Goal: Task Accomplishment & Management: Complete application form

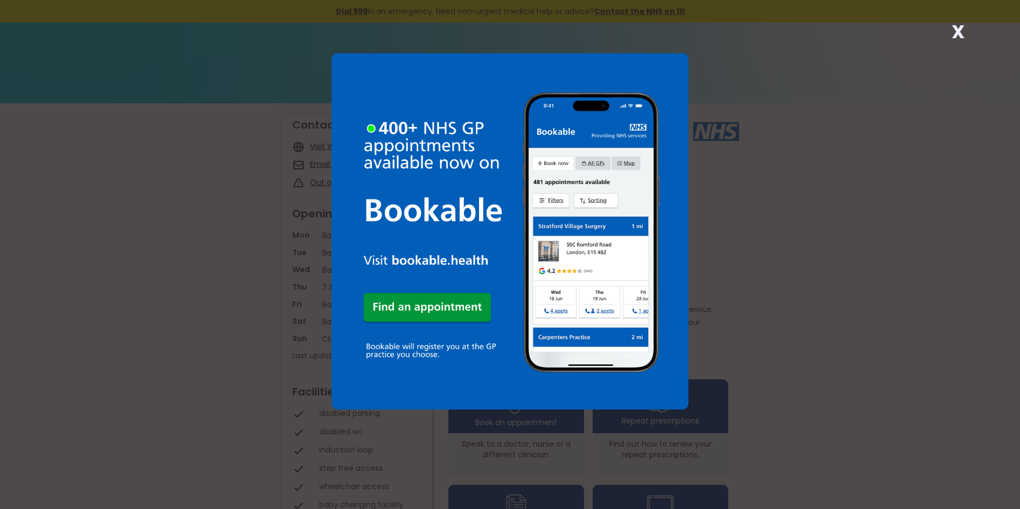
click at [956, 37] on strong "X" at bounding box center [957, 32] width 13 height 26
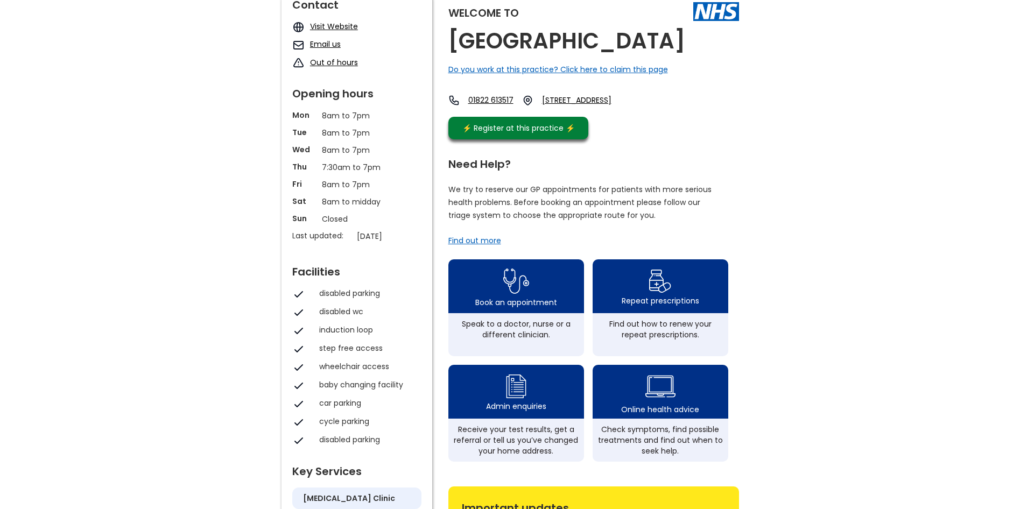
scroll to position [26, 0]
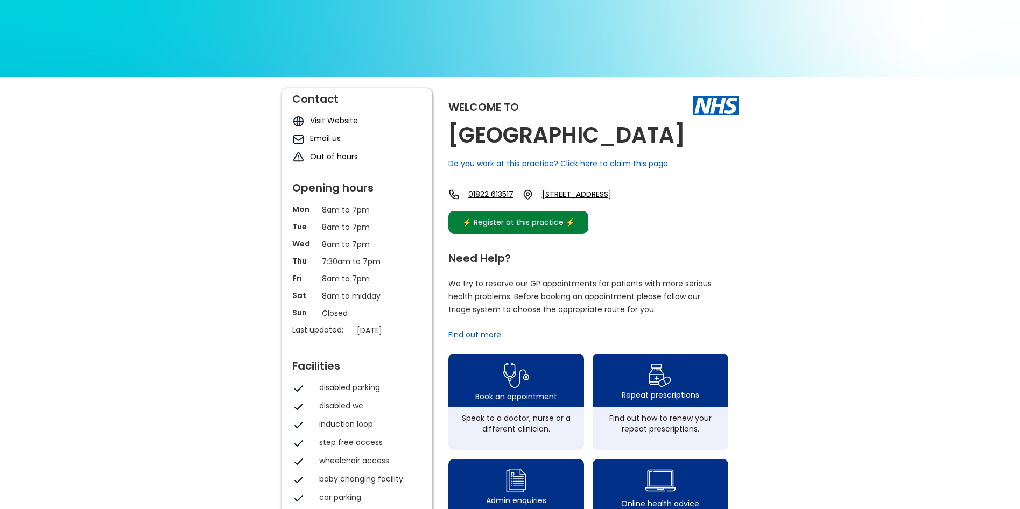
click at [559, 234] on link "⚡️ Register at this practice ⚡️" at bounding box center [518, 222] width 140 height 23
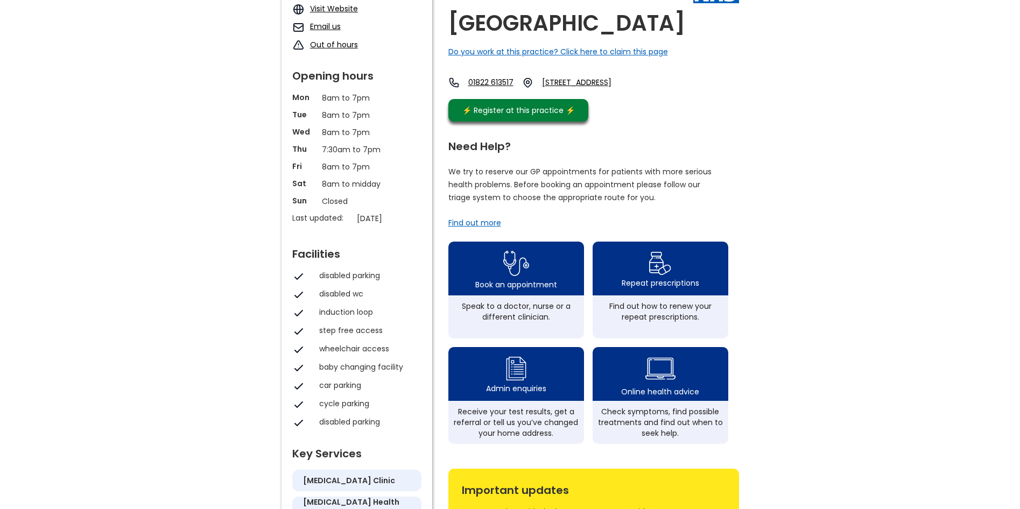
scroll to position [0, 0]
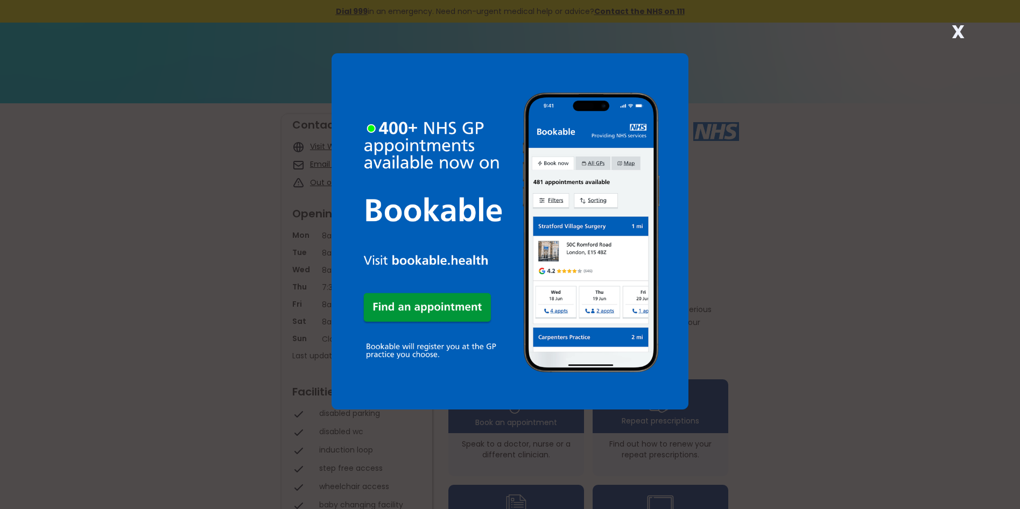
click at [955, 30] on strong "X" at bounding box center [957, 32] width 13 height 26
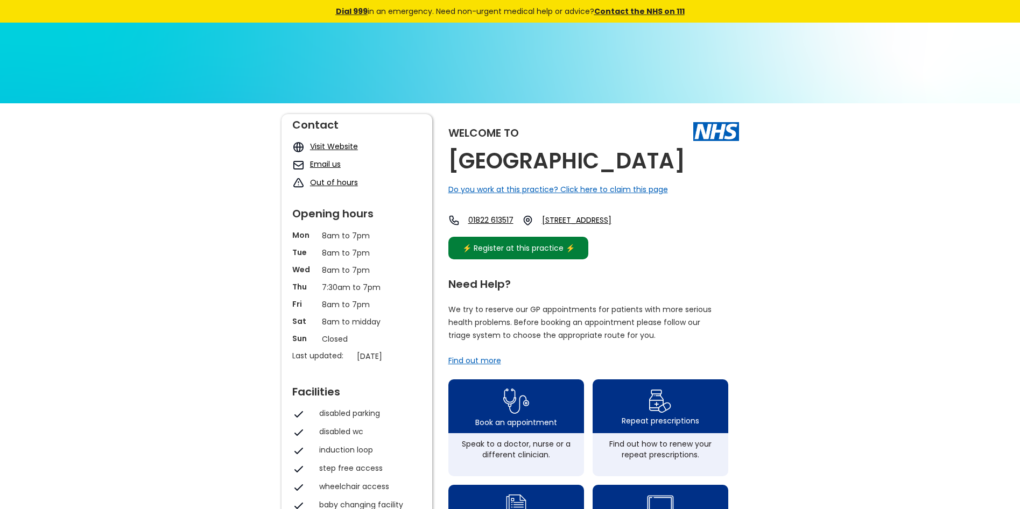
click at [514, 252] on div "⚡️ Register at this practice ⚡️" at bounding box center [519, 248] width 124 height 12
